Goal: Find specific page/section

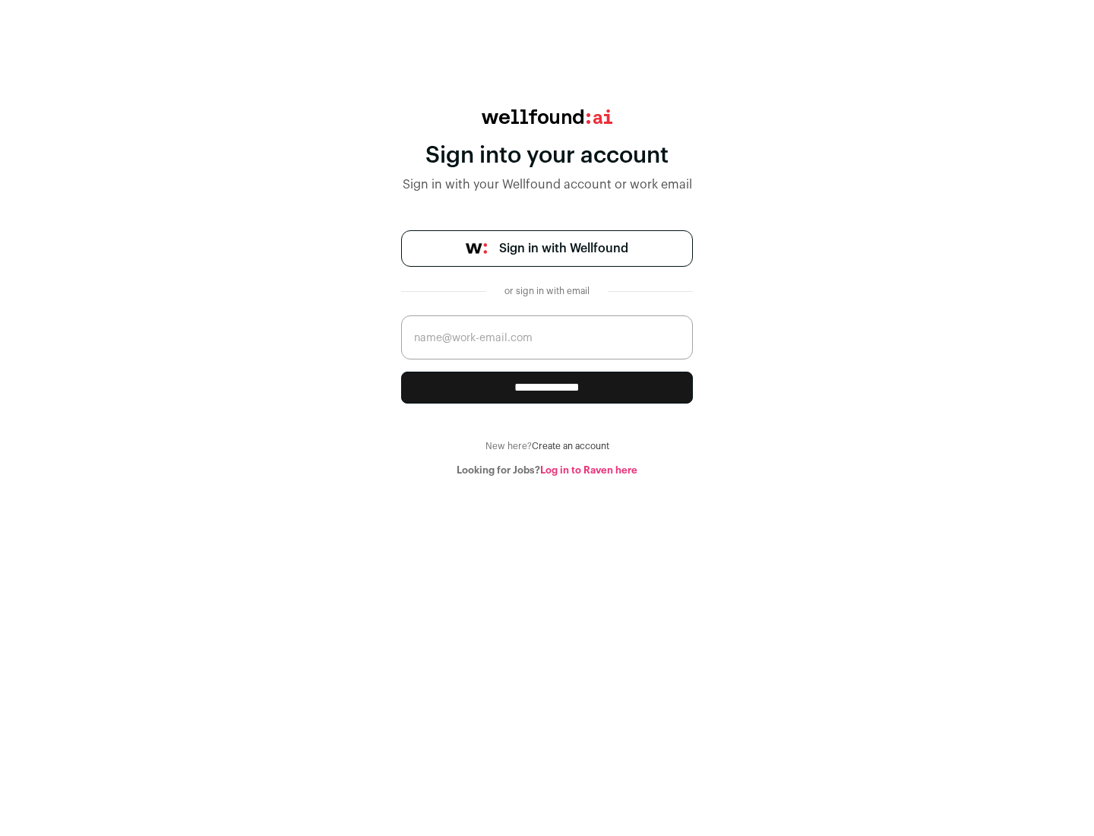
click at [563, 248] on span "Sign in with Wellfound" at bounding box center [563, 248] width 129 height 18
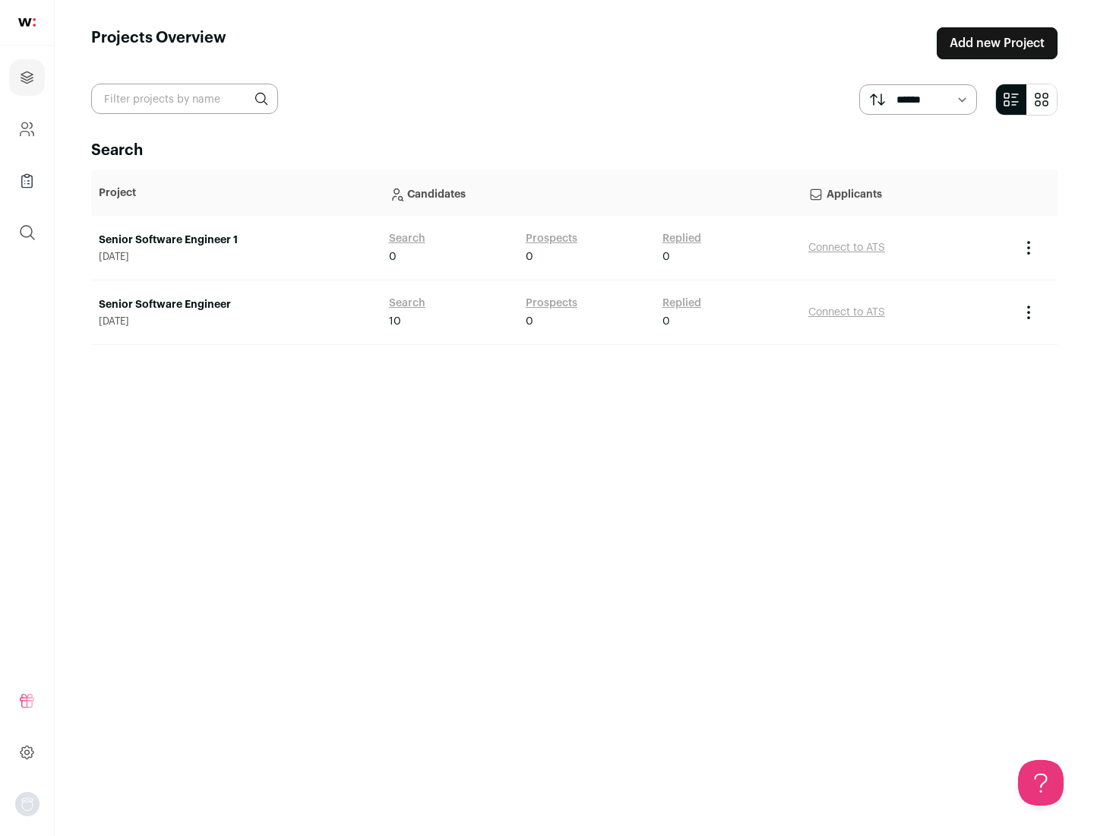
click at [236, 305] on link "Senior Software Engineer" at bounding box center [236, 304] width 275 height 15
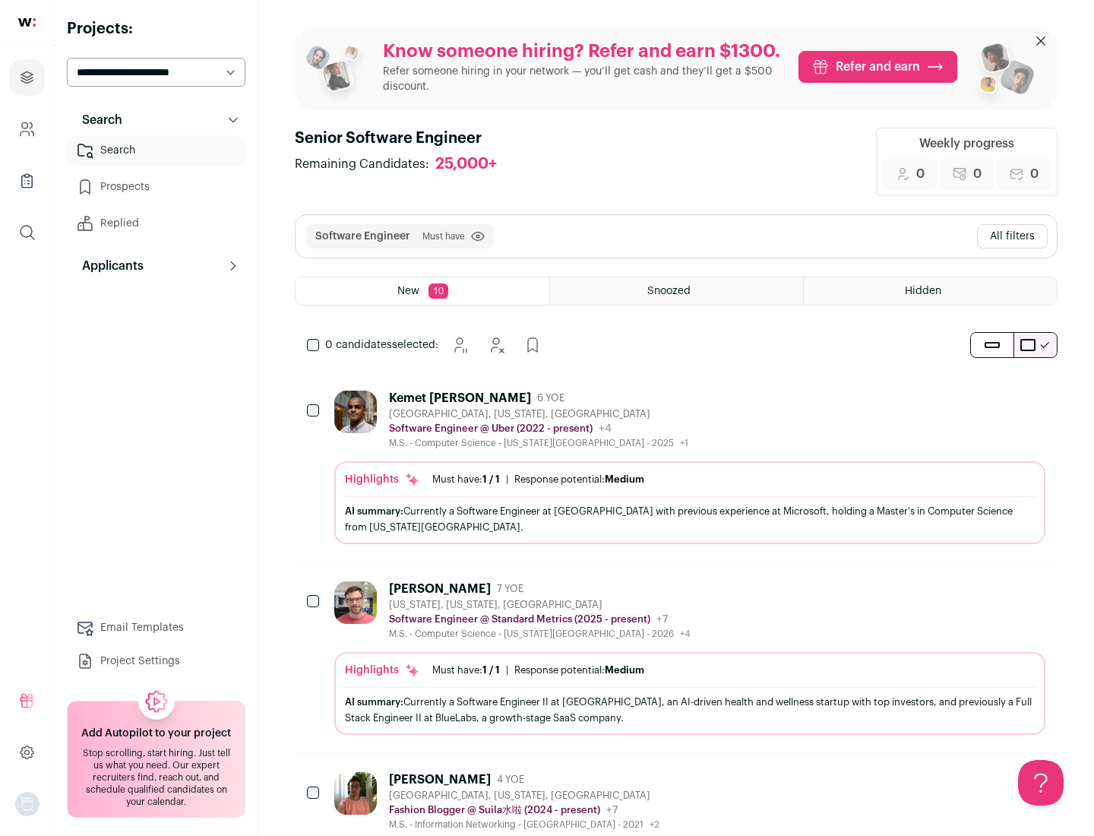
scroll to position [49, 0]
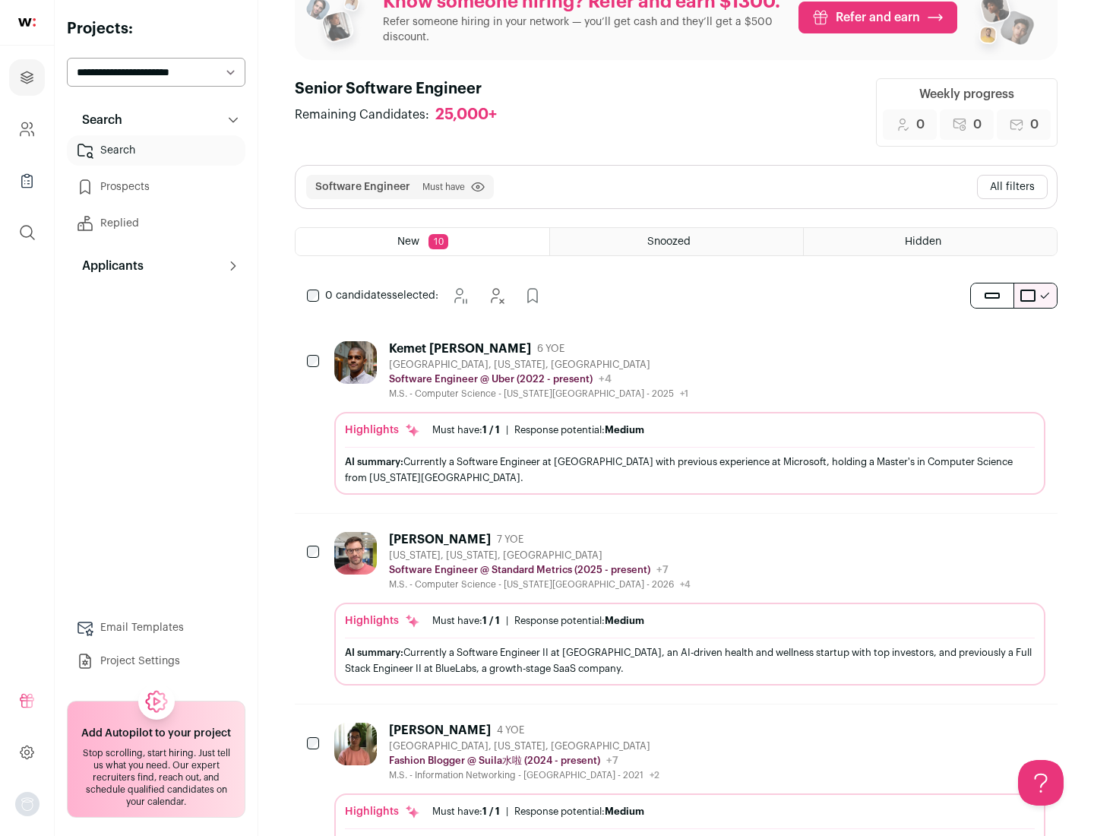
click at [676, 418] on div "Highlights Must have: 1 / 1 How many must haves have been fulfilled? | Response…" at bounding box center [689, 453] width 711 height 83
